Goal: Transaction & Acquisition: Obtain resource

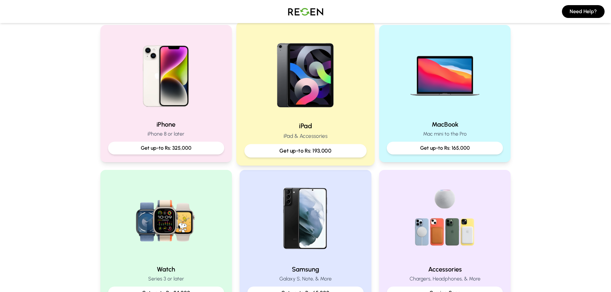
scroll to position [128, 0]
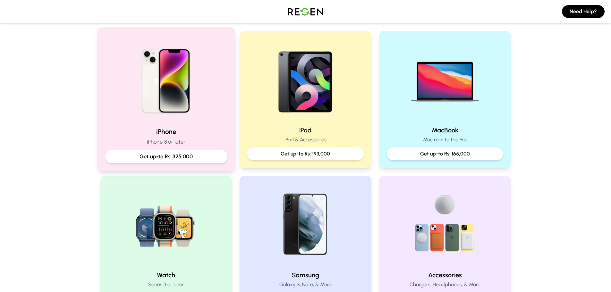
click at [205, 97] on img at bounding box center [166, 79] width 86 height 86
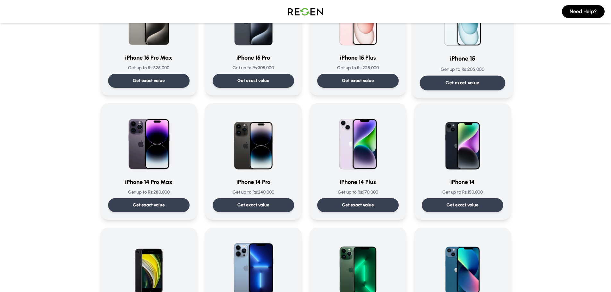
scroll to position [96, 0]
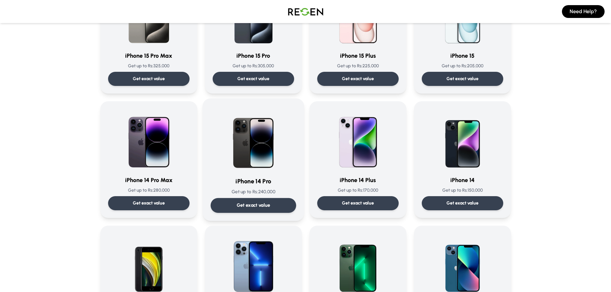
click at [250, 160] on img at bounding box center [253, 138] width 65 height 65
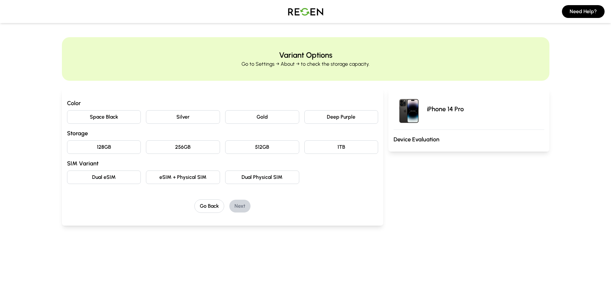
click at [110, 144] on button "128GB" at bounding box center [104, 146] width 74 height 13
click at [324, 116] on button "Deep Purple" at bounding box center [341, 116] width 74 height 13
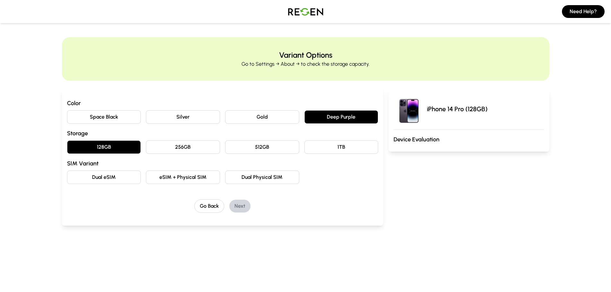
click at [111, 182] on button "Dual eSIM" at bounding box center [104, 177] width 74 height 13
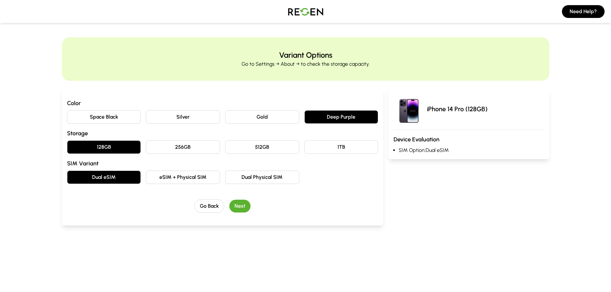
click at [242, 206] on button "Next" at bounding box center [239, 206] width 21 height 13
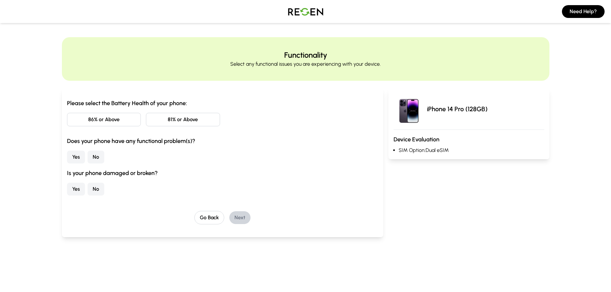
click at [127, 117] on button "86% or Above" at bounding box center [104, 119] width 74 height 13
click at [98, 157] on button "No" at bounding box center [96, 157] width 17 height 13
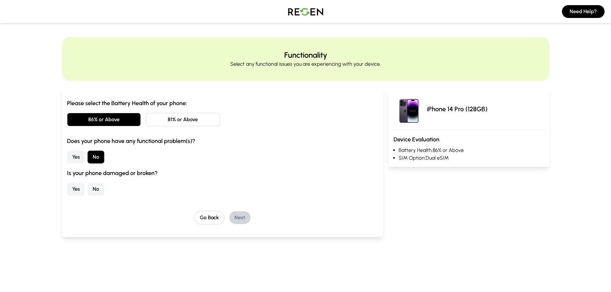
click at [94, 190] on button "No" at bounding box center [96, 189] width 17 height 13
click at [236, 220] on button "Next" at bounding box center [239, 217] width 21 height 13
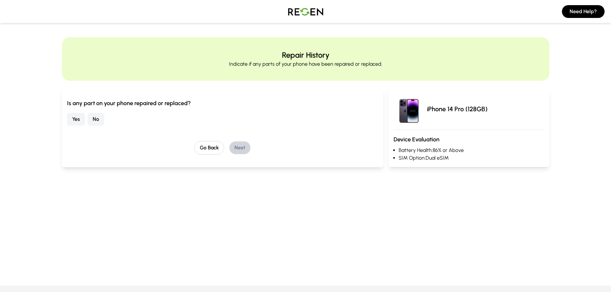
click at [96, 115] on button "No" at bounding box center [96, 119] width 17 height 13
click at [237, 145] on button "Next" at bounding box center [239, 147] width 21 height 13
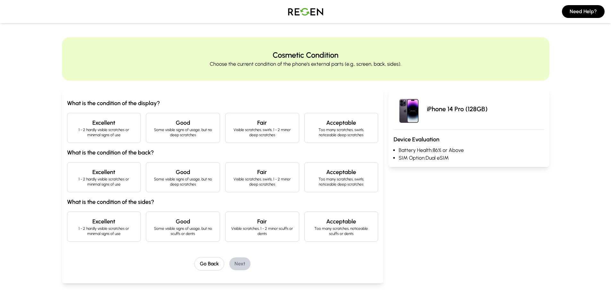
click at [101, 132] on p "1 - 2 hardly visible scratches or minimal signs of use" at bounding box center [103, 132] width 63 height 10
click at [135, 176] on h4 "Excellent" at bounding box center [103, 172] width 63 height 9
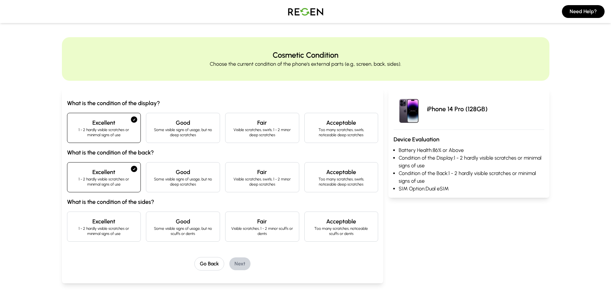
click at [186, 230] on p "Some visible signs of usage, but no scuffs or dents" at bounding box center [182, 231] width 63 height 10
click at [241, 264] on button "Next" at bounding box center [239, 263] width 21 height 13
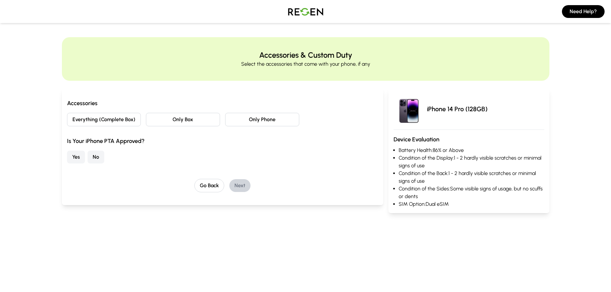
click at [122, 122] on button "Everything (Complete Box)" at bounding box center [104, 119] width 74 height 13
click at [78, 156] on button "Yes" at bounding box center [76, 157] width 18 height 13
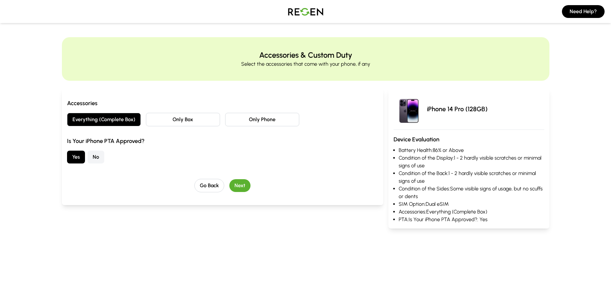
click at [236, 183] on button "Next" at bounding box center [239, 185] width 21 height 13
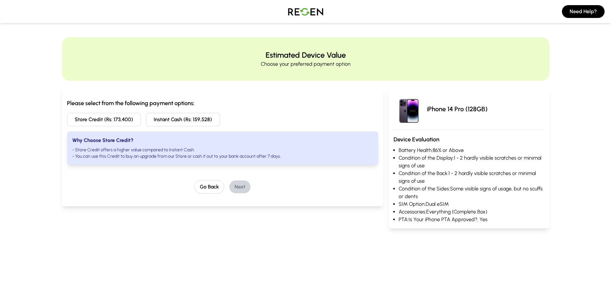
click at [130, 122] on button "Store Credit (Rs: 173,400)" at bounding box center [104, 119] width 74 height 13
click at [169, 119] on button "Instant Cash (Rs: 159,528)" at bounding box center [183, 119] width 74 height 13
click at [117, 112] on div "Please select from the following payment options: Store Credit (Rs: 173,400) In…" at bounding box center [222, 132] width 311 height 66
click at [115, 117] on button "Store Credit (Rs: 173,400)" at bounding box center [104, 119] width 74 height 13
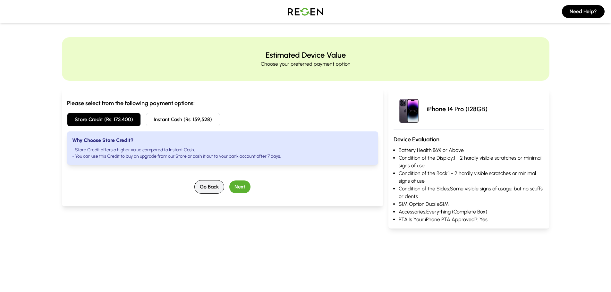
click at [204, 191] on button "Go Back" at bounding box center [209, 186] width 30 height 13
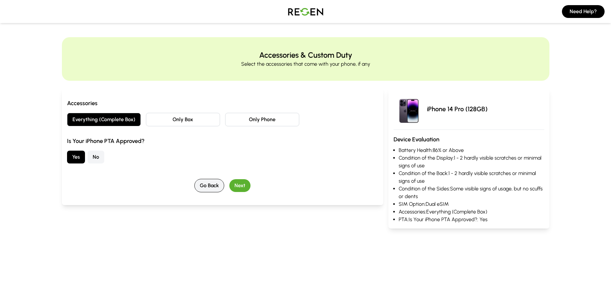
click at [205, 187] on button "Go Back" at bounding box center [209, 185] width 30 height 13
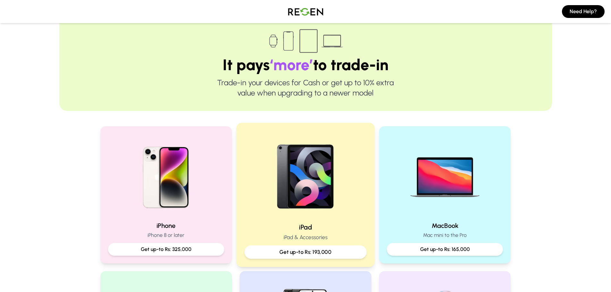
scroll to position [128, 0]
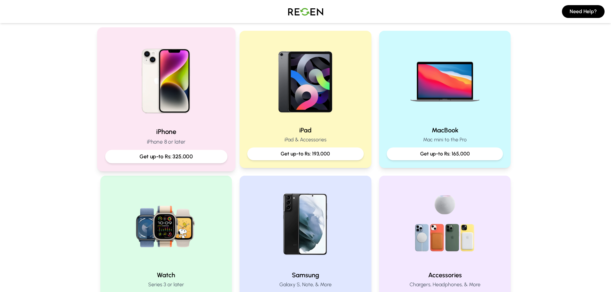
click at [171, 127] on h2 "iPhone" at bounding box center [166, 131] width 122 height 9
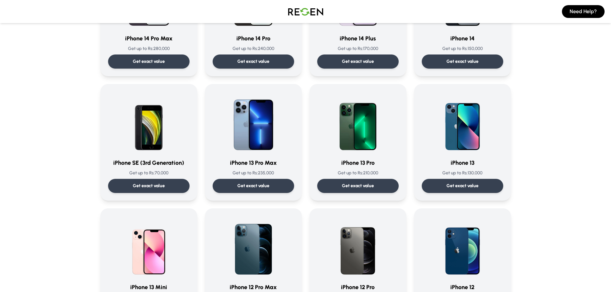
scroll to position [289, 0]
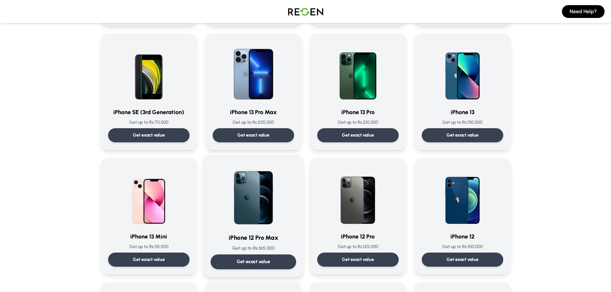
click at [262, 202] on img at bounding box center [253, 195] width 65 height 65
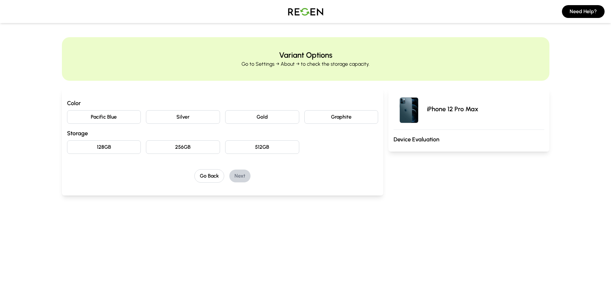
click at [251, 114] on button "Gold" at bounding box center [262, 116] width 74 height 13
click at [113, 152] on button "128GB" at bounding box center [104, 146] width 74 height 13
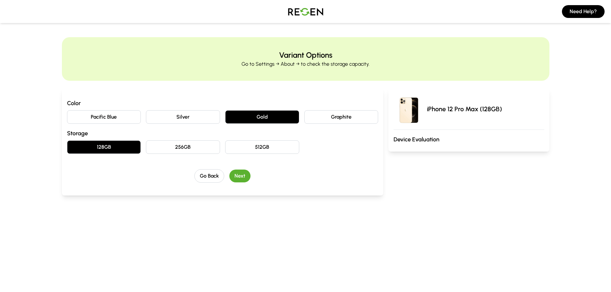
click at [242, 176] on button "Next" at bounding box center [239, 176] width 21 height 13
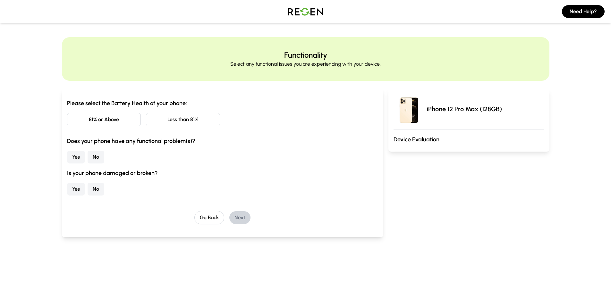
click at [178, 120] on button "Less than 81%" at bounding box center [183, 119] width 74 height 13
click at [94, 158] on button "No" at bounding box center [96, 157] width 17 height 13
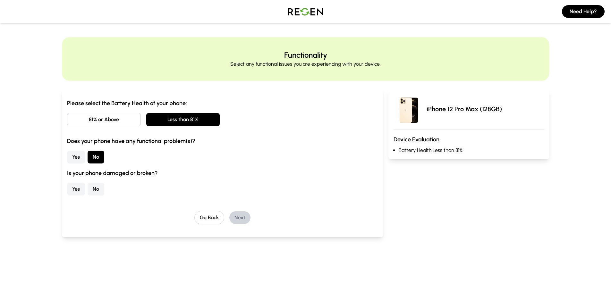
click at [95, 190] on button "No" at bounding box center [96, 189] width 17 height 13
click at [241, 219] on button "Next" at bounding box center [239, 217] width 21 height 13
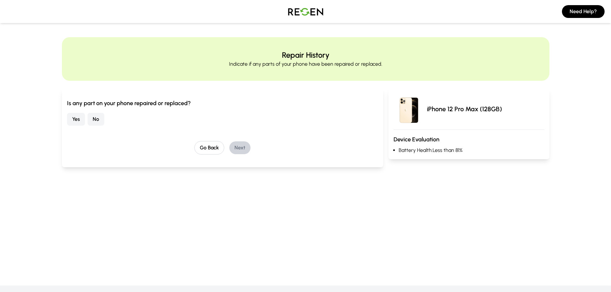
click at [95, 120] on button "No" at bounding box center [96, 119] width 17 height 13
click at [240, 148] on button "Next" at bounding box center [239, 147] width 21 height 13
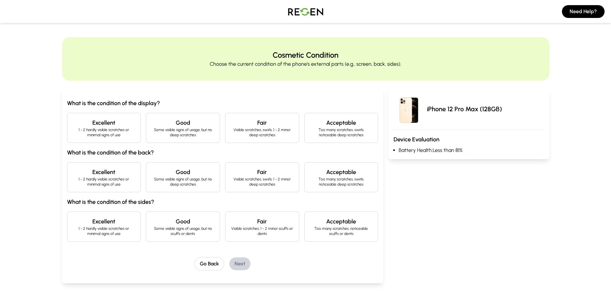
click at [131, 136] on p "1 - 2 hardly visible scratches or minimal signs of use" at bounding box center [103, 132] width 63 height 10
click at [134, 181] on p "1 - 2 hardly visible scratches or minimal signs of use" at bounding box center [103, 182] width 63 height 10
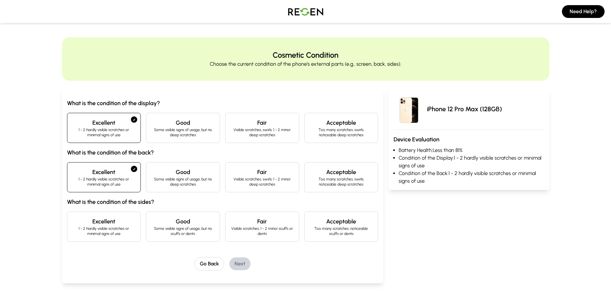
click at [129, 223] on h4 "Excellent" at bounding box center [103, 221] width 63 height 9
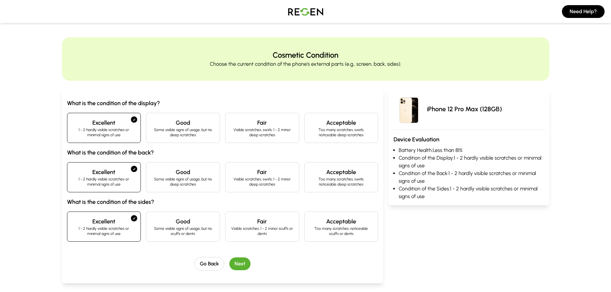
click at [240, 263] on button "Next" at bounding box center [239, 263] width 21 height 13
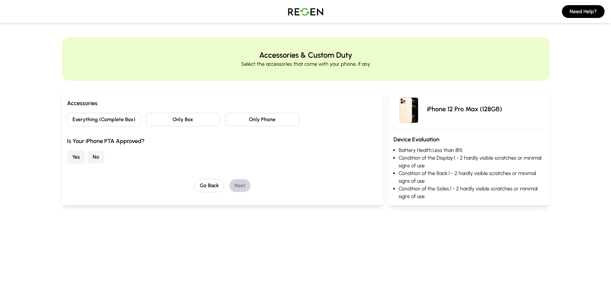
click at [180, 120] on button "Only Box" at bounding box center [183, 119] width 74 height 13
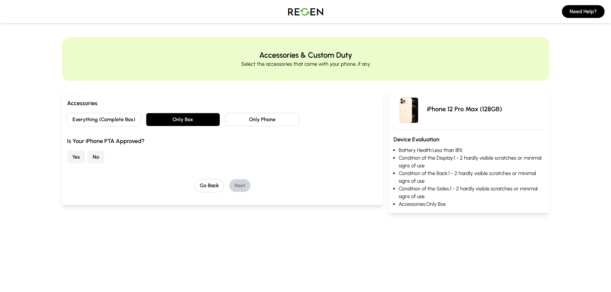
click at [107, 120] on button "Everything (Complete Box)" at bounding box center [104, 119] width 74 height 13
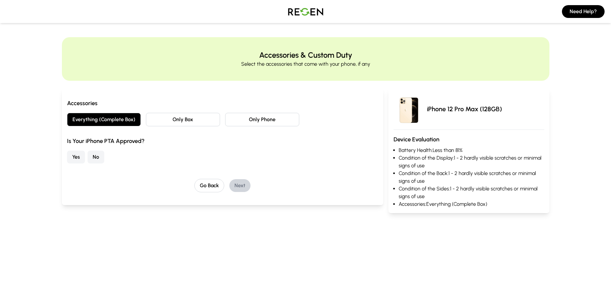
click at [72, 156] on button "Yes" at bounding box center [76, 157] width 18 height 13
click at [241, 185] on button "Next" at bounding box center [239, 185] width 21 height 13
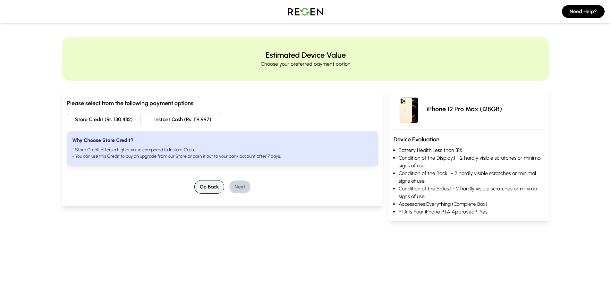
click at [207, 189] on button "Go Back" at bounding box center [209, 186] width 30 height 13
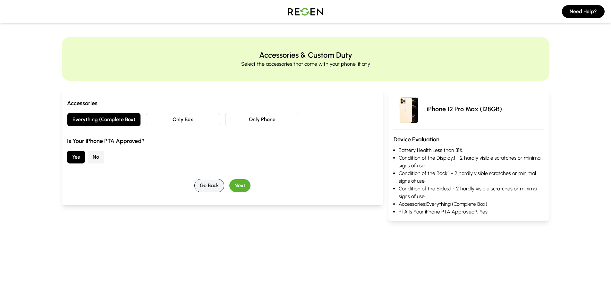
click at [210, 187] on button "Go Back" at bounding box center [209, 185] width 30 height 13
